Goal: Task Accomplishment & Management: Manage account settings

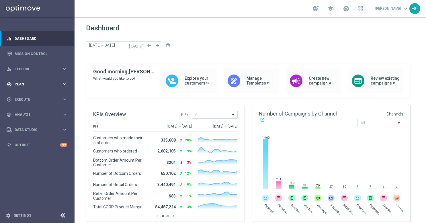
click at [40, 88] on div "gps_fixed Plan keyboard_arrow_right" at bounding box center [37, 84] width 74 height 15
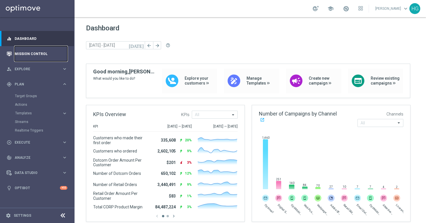
click at [34, 56] on link "Mission Control" at bounding box center [41, 53] width 53 height 15
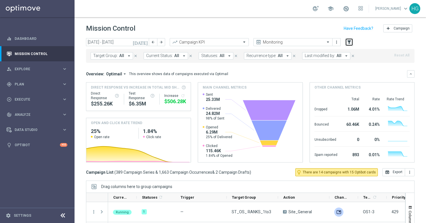
click at [347, 41] on icon "filter_alt" at bounding box center [348, 42] width 5 height 5
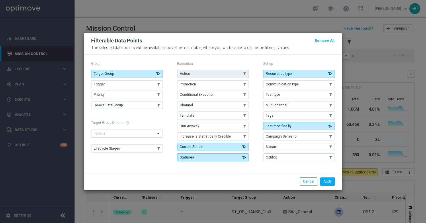
click at [195, 76] on button "Action" at bounding box center [213, 74] width 72 height 8
click at [324, 178] on button "Apply" at bounding box center [327, 181] width 15 height 8
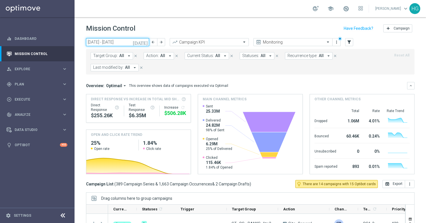
click at [133, 44] on input "[DATE] - [DATE]" at bounding box center [117, 42] width 63 height 8
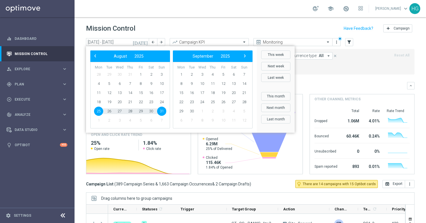
click at [164, 110] on span "31" at bounding box center [161, 111] width 9 height 9
click at [162, 111] on span "31" at bounding box center [161, 111] width 9 height 9
type input "31 Aug 2025 - 31 Aug 2025"
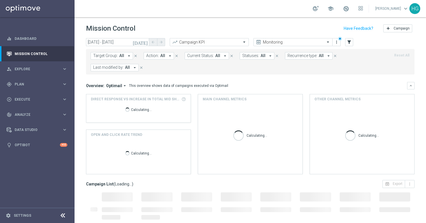
click at [199, 21] on header "Mission Control add Campaign" at bounding box center [250, 27] width 351 height 21
click at [160, 56] on span "All" at bounding box center [162, 55] width 5 height 5
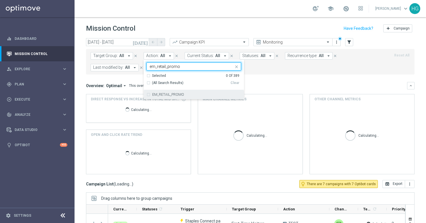
click at [168, 98] on div "EM_RETAIL_PROMO" at bounding box center [193, 94] width 95 height 9
type input "em_retail_promo"
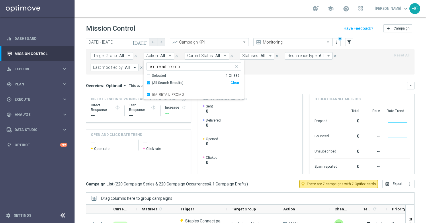
click at [193, 22] on header "Mission Control add Campaign" at bounding box center [250, 27] width 351 height 21
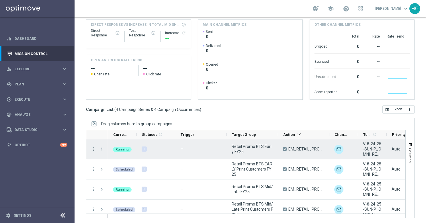
click at [93, 148] on icon "more_vert" at bounding box center [93, 148] width 5 height 5
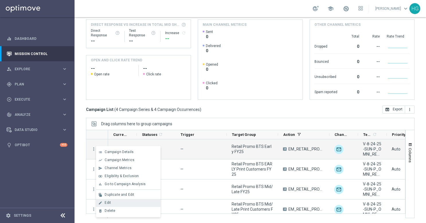
click at [115, 203] on div "Edit" at bounding box center [131, 203] width 53 height 4
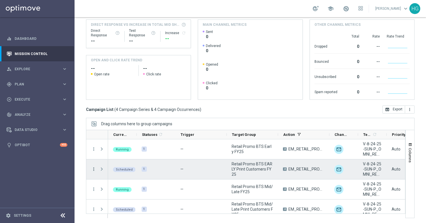
click at [94, 168] on icon "more_vert" at bounding box center [93, 168] width 5 height 5
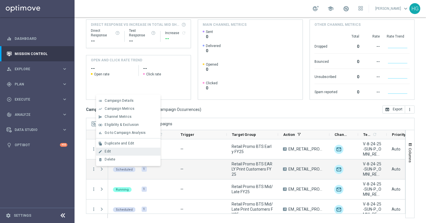
click at [126, 151] on div "Edit" at bounding box center [131, 151] width 53 height 4
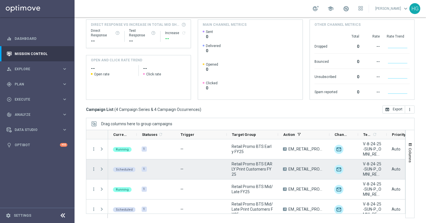
scroll to position [6, 0]
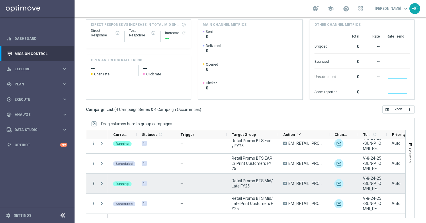
click at [93, 182] on icon "more_vert" at bounding box center [93, 183] width 5 height 5
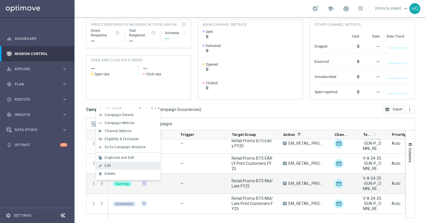
click at [120, 167] on div "Edit" at bounding box center [131, 166] width 53 height 4
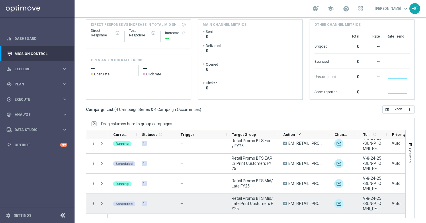
click at [94, 202] on icon "more_vert" at bounding box center [93, 203] width 5 height 5
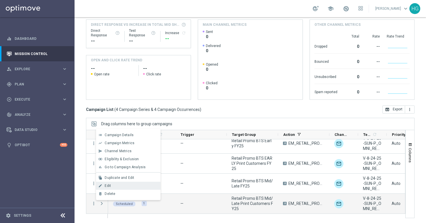
click at [128, 185] on div "Edit" at bounding box center [131, 186] width 53 height 4
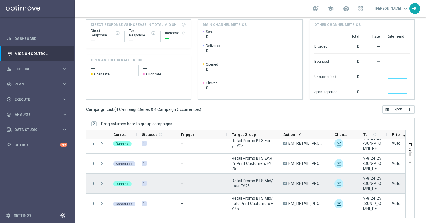
scroll to position [0, 0]
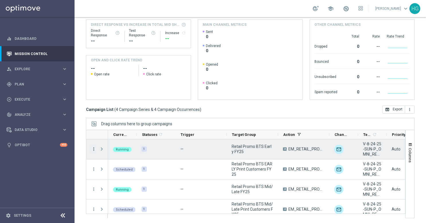
click at [94, 149] on icon "more_vert" at bounding box center [93, 148] width 5 height 5
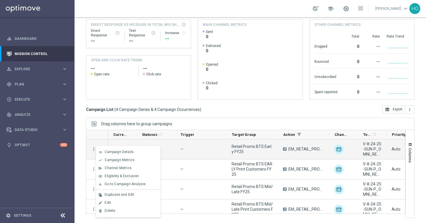
click at [222, 109] on div "Campaign List ( 4 Campaign Series & 4 Campaign Occurrences ) open_in_browser Ex…" at bounding box center [250, 109] width 328 height 8
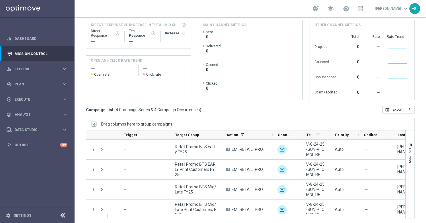
scroll to position [75, 0]
click at [48, 38] on link "Dashboard" at bounding box center [41, 38] width 53 height 15
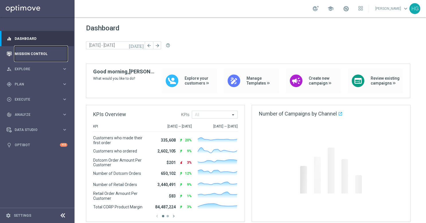
click at [40, 52] on link "Mission Control" at bounding box center [41, 53] width 53 height 15
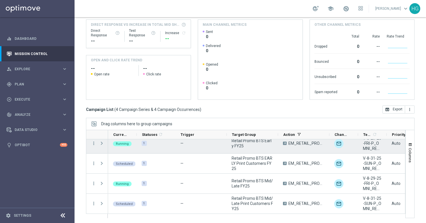
click at [101, 142] on span "Press SPACE to select this row." at bounding box center [101, 143] width 5 height 5
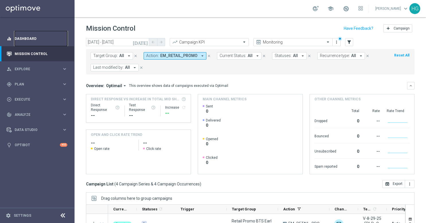
click at [27, 40] on link "Dashboard" at bounding box center [41, 38] width 53 height 15
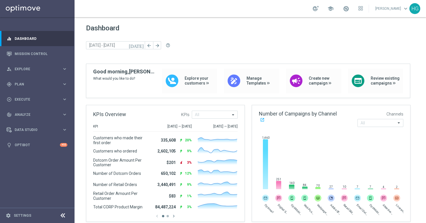
click at [279, 38] on div "Dashboard today 11 Aug 2025 - 17 Aug 2025 arrow_back arrow_forward help_outline" at bounding box center [250, 44] width 328 height 40
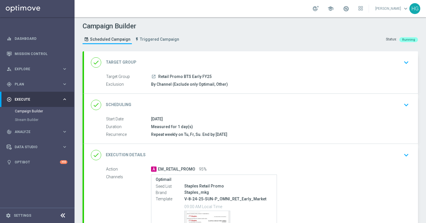
scroll to position [77, 0]
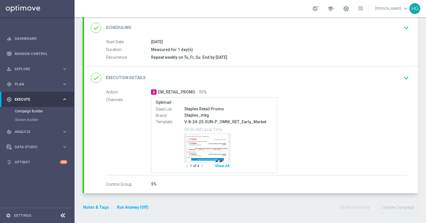
click at [219, 165] on button "Show All" at bounding box center [222, 166] width 16 height 8
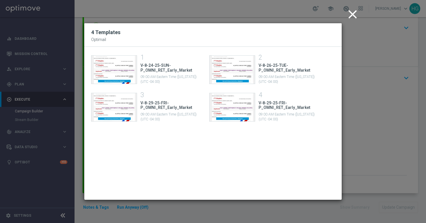
click at [351, 17] on icon "close" at bounding box center [352, 14] width 14 height 14
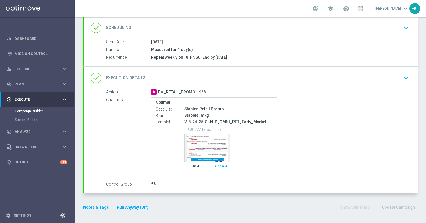
click at [403, 77] on icon "keyboard_arrow_down" at bounding box center [406, 78] width 9 height 9
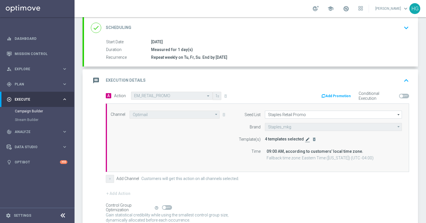
click at [305, 137] on icon "edit" at bounding box center [307, 139] width 5 height 5
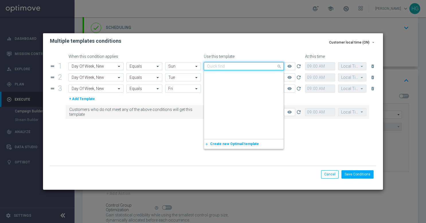
click at [234, 64] on input "text" at bounding box center [238, 66] width 62 height 5
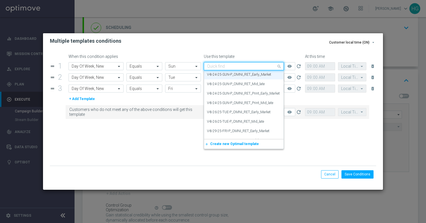
paste input "V-8.31.25-SUN-P_OMNI_RET_Early_Market"
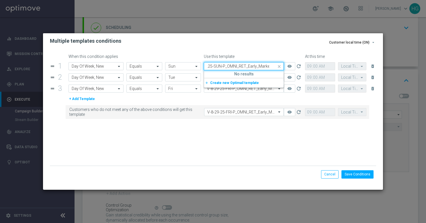
click at [212, 67] on input "V-8.31.25-SUN-P_OMNI_RET_Early_Market" at bounding box center [238, 66] width 62 height 5
click at [218, 73] on label "V-8-31-25-SUN-P_OMNI_RET_Early_Market" at bounding box center [239, 74] width 64 height 5
type input "V-8-31-25-SUN-P_OMNI_RET_Early_Market"
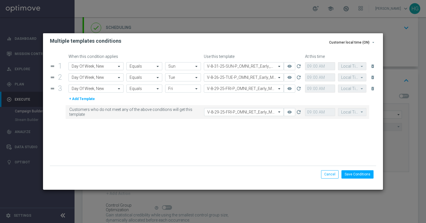
scroll to position [0, 0]
click at [239, 78] on input "text" at bounding box center [238, 77] width 62 height 5
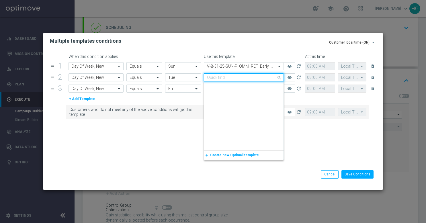
scroll to position [124225, 0]
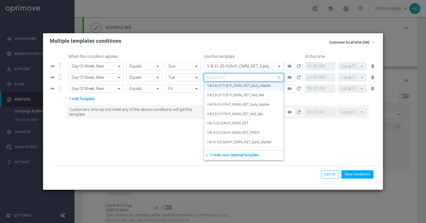
paste input "V-9.2.25-TUE-P_OMNI_RET_Early_Market"
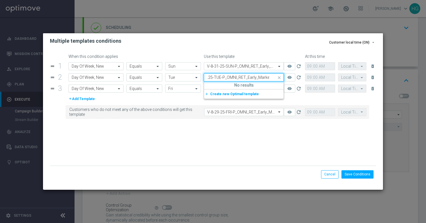
click at [209, 78] on input "V-9.2.25-TUE-P_OMNI_RET_Early_Market" at bounding box center [238, 77] width 62 height 5
click at [229, 84] on label "V-9-2-25-TUE-P_OMNI_RET_Early_Market" at bounding box center [238, 86] width 62 height 5
type input "V-9-2-25-TUE-P_OMNI_RET_Early_Market"
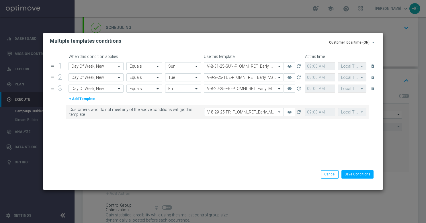
click at [285, 146] on form "When this condition applies Use this template At this time drag_handle 1 Attrib…" at bounding box center [213, 109] width 326 height 111
click at [352, 176] on button "Save Conditions" at bounding box center [357, 174] width 32 height 8
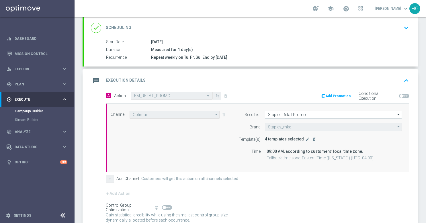
scroll to position [126, 0]
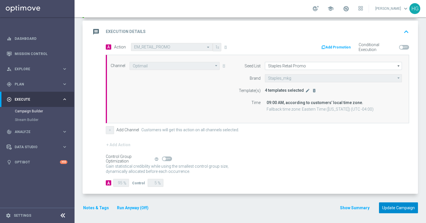
click at [396, 207] on button "Update Campaign" at bounding box center [398, 207] width 39 height 11
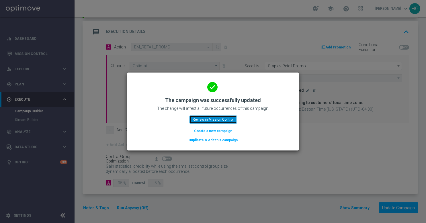
click at [221, 120] on button "Review in Mission Control" at bounding box center [212, 119] width 47 height 8
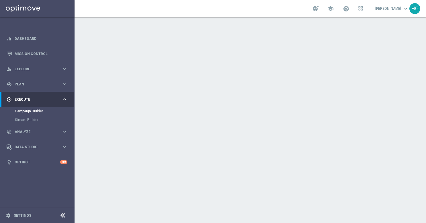
click at [403, 152] on icon "keyboard_arrow_down" at bounding box center [406, 155] width 9 height 9
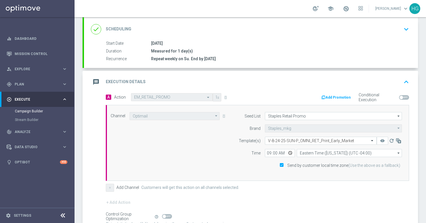
scroll to position [86, 0]
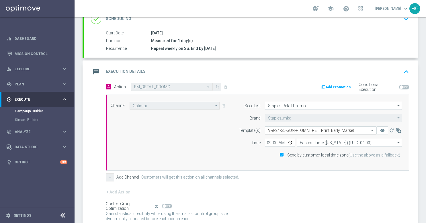
click at [316, 128] on input "text" at bounding box center [315, 130] width 94 height 5
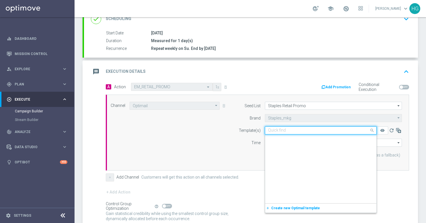
scroll to position [125123, 0]
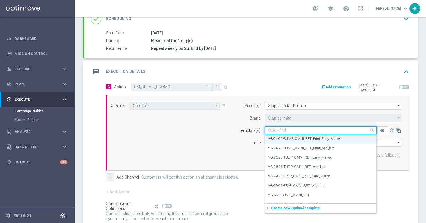
paste input "V-8.31.25-SUN-P_OMNI_RET_PRINT_Early_Market"
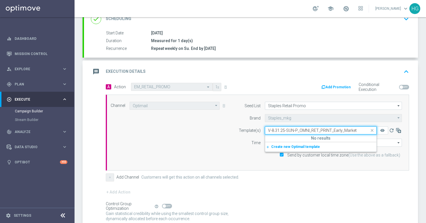
scroll to position [0, 0]
click at [279, 131] on input "V-8.31.25-SUN-P_OMNI_RET_PRINT_Early_Market" at bounding box center [315, 130] width 94 height 5
click at [307, 129] on input "V-8-31-25-SUN-P_OMNI_RET_PRINT_Early_Market" at bounding box center [315, 130] width 94 height 5
drag, startPoint x: 292, startPoint y: 127, endPoint x: 253, endPoint y: 128, distance: 38.7
click at [253, 128] on div "Template(s) Quick find V-8-24-25-SUN-P_OMNI_RET_Print_Early_Market V-8-31-25-SU…" at bounding box center [318, 130] width 175 height 8
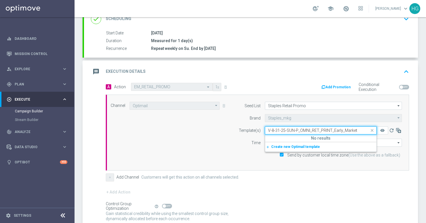
click at [280, 128] on input "V-8-31-25-SUN-P_OMNI_RET_PRINT_Early_Market" at bounding box center [315, 130] width 94 height 5
click at [268, 129] on input "V-8-31-25-SUN-P_OMNI_RET_PRINT_Early_Market" at bounding box center [315, 130] width 94 height 5
click at [277, 138] on label "V-8-31-25-SUN-P_OMNI_RET_PRINT_Early_Market" at bounding box center [305, 139] width 75 height 5
type input "V-8-31-25-SUN-P_OMNI_RET_PRINT_Early_Market"
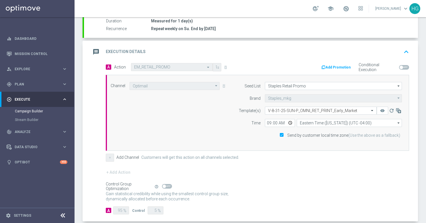
scroll to position [133, 0]
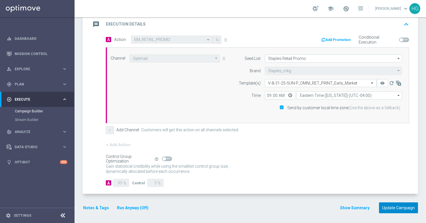
click at [401, 207] on button "Update Campaign" at bounding box center [398, 207] width 39 height 11
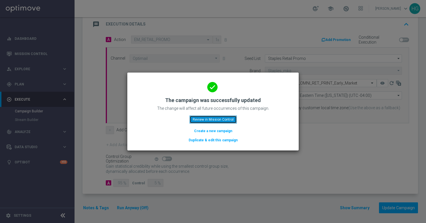
click at [216, 119] on button "Review in Mission Control" at bounding box center [212, 119] width 47 height 8
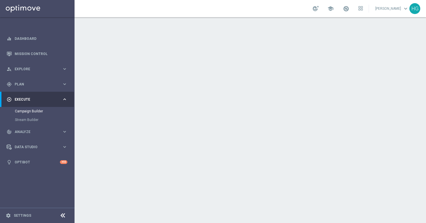
scroll to position [57, 0]
click at [405, 97] on icon "keyboard_arrow_down" at bounding box center [406, 97] width 9 height 9
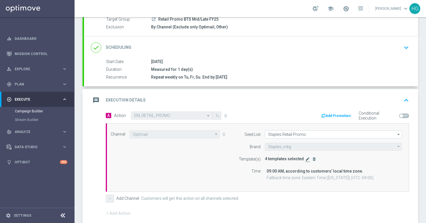
click at [305, 159] on icon "edit" at bounding box center [307, 159] width 5 height 5
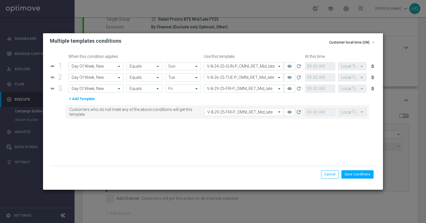
click at [234, 66] on input "text" at bounding box center [238, 66] width 62 height 5
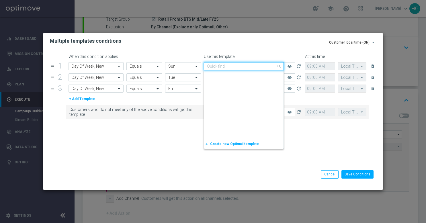
scroll to position [124196, 0]
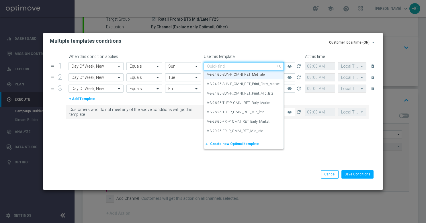
paste input "V-8.31.25-SUN-P_OMNI_RET_Mid_Late"
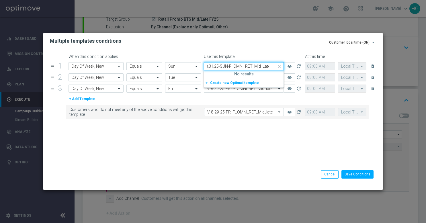
click at [213, 67] on input "V-8.31.25-SUN-P_OMNI_RET_Mid_Late" at bounding box center [238, 66] width 62 height 5
click at [217, 75] on label "V-8-31-25-SUN-P_OMNI_RET_Mid_Late" at bounding box center [236, 74] width 58 height 5
type input "V-8-31-25-SUN-P_OMNI_RET_Mid_Late"
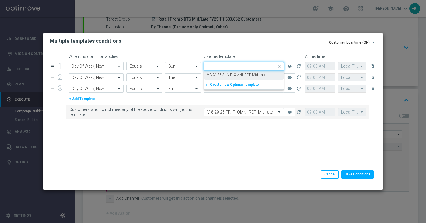
scroll to position [0, 0]
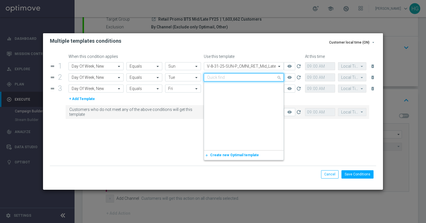
click at [241, 75] on input "text" at bounding box center [238, 77] width 62 height 5
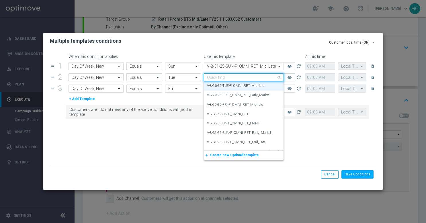
paste input "V-9.2.25-TUE-P_OMNI_RET_Mid_Late"
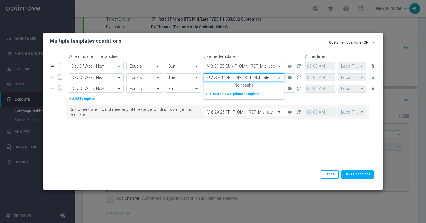
click at [215, 78] on input "V-9.2.25-TUE-P_OMNI_RET_Mid_Late" at bounding box center [238, 77] width 62 height 5
drag, startPoint x: 219, startPoint y: 77, endPoint x: 204, endPoint y: 77, distance: 14.9
click at [199, 77] on form "Attribute Day Of Week, New Operator Equals Value Tue Quick find V-8-26-25-TUE-P…" at bounding box center [217, 77] width 298 height 8
click at [213, 79] on input "V-9-2-25-TUE-P_OMNI_RET_Mid_Late" at bounding box center [238, 77] width 62 height 5
click at [208, 79] on input "V-9-2-25-TUE-P_OMNI_RET_Mid_Late" at bounding box center [238, 77] width 62 height 5
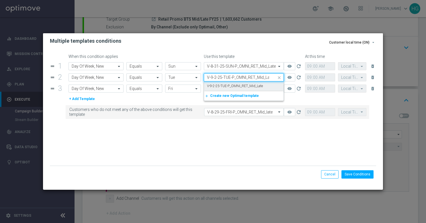
click at [225, 85] on label "V-9-2-25-TUE-P_OMNI_RET_Mid_Late" at bounding box center [235, 86] width 56 height 5
type input "V-9-2-25-TUE-P_OMNI_RET_Mid_Late"
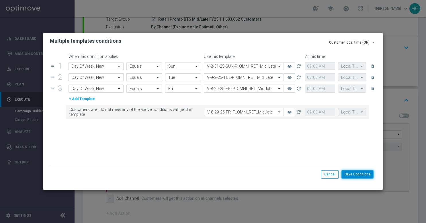
click at [363, 173] on button "Save Conditions" at bounding box center [357, 174] width 32 height 8
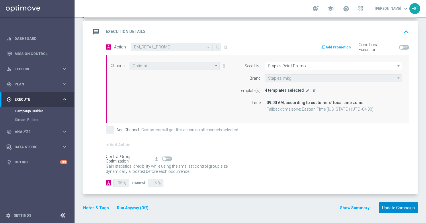
click at [397, 209] on button "Update Campaign" at bounding box center [398, 207] width 39 height 11
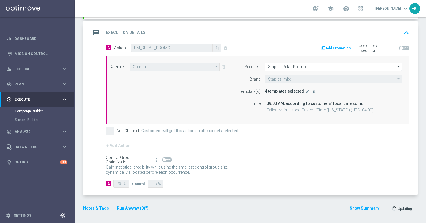
scroll to position [126, 0]
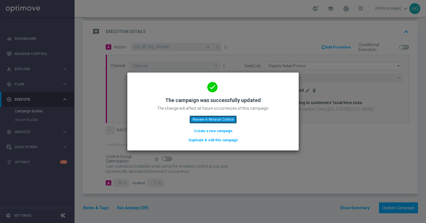
click at [225, 120] on button "Review in Mission Control" at bounding box center [212, 119] width 47 height 8
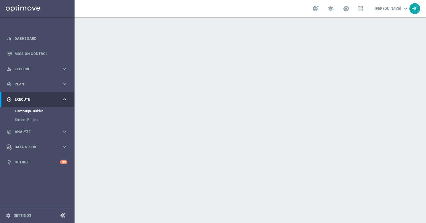
scroll to position [69, 0]
click at [403, 85] on icon "keyboard_arrow_down" at bounding box center [406, 85] width 9 height 9
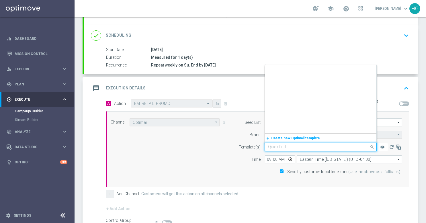
click at [326, 147] on input "text" at bounding box center [315, 147] width 94 height 5
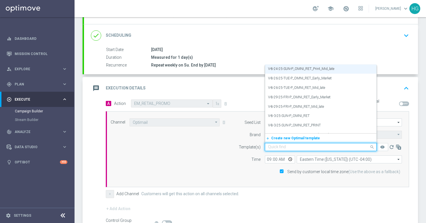
paste input "V-8.31.25-SUN-P_OMNI_RET_PRINT_Mid_Late"
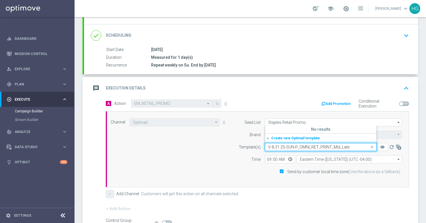
scroll to position [0, 0]
click at [277, 146] on input "V-8.31.25-SUN-P_OMNI_RET_PRINT_Mid_Late" at bounding box center [315, 147] width 94 height 5
click at [280, 128] on label "V-8-31-25-SUN-P_OMNI_RET_PRINT_Mid_Late" at bounding box center [303, 128] width 70 height 5
type input "V-8-31-25-SUN-P_OMNI_RET_PRINT_Mid_Late"
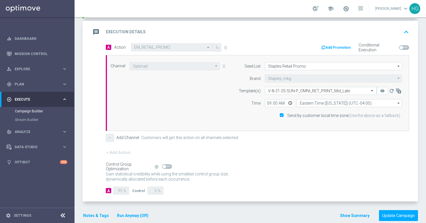
scroll to position [127, 0]
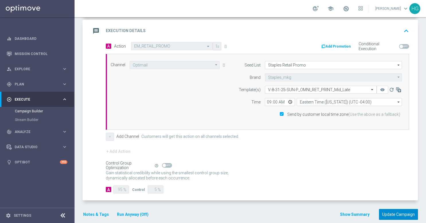
click at [396, 213] on button "Update Campaign" at bounding box center [398, 214] width 39 height 11
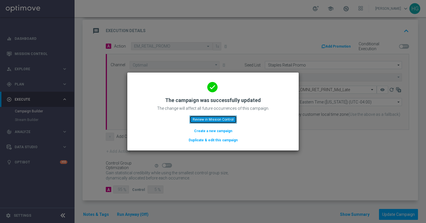
click at [224, 122] on button "Review in Mission Control" at bounding box center [212, 119] width 47 height 8
